Goal: Obtain resource: Obtain resource

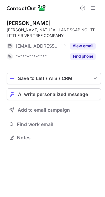
scroll to position [133, 105]
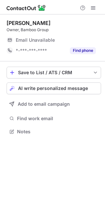
scroll to position [127, 105]
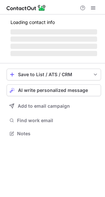
scroll to position [137, 105]
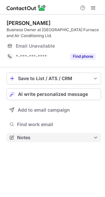
scroll to position [133, 105]
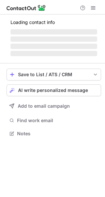
scroll to position [133, 105]
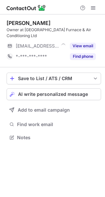
scroll to position [127, 105]
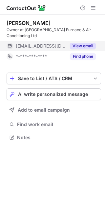
click at [80, 43] on button "View email" at bounding box center [83, 46] width 26 height 7
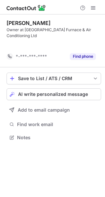
scroll to position [116, 105]
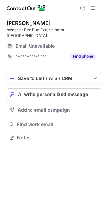
scroll to position [127, 105]
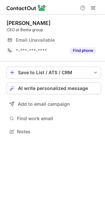
scroll to position [127, 105]
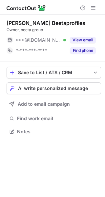
scroll to position [127, 105]
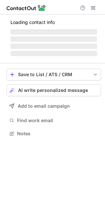
scroll to position [137, 105]
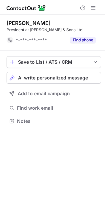
scroll to position [116, 105]
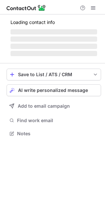
scroll to position [127, 105]
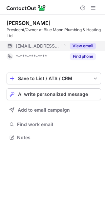
click at [90, 44] on button "View email" at bounding box center [83, 46] width 26 height 7
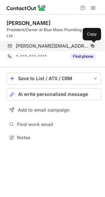
click at [93, 45] on span at bounding box center [92, 45] width 5 height 5
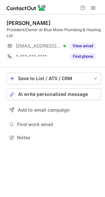
scroll to position [133, 105]
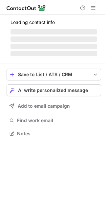
scroll to position [143, 105]
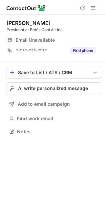
scroll to position [127, 105]
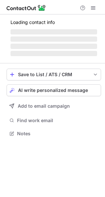
scroll to position [133, 105]
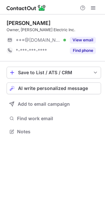
scroll to position [127, 105]
